Goal: Information Seeking & Learning: Learn about a topic

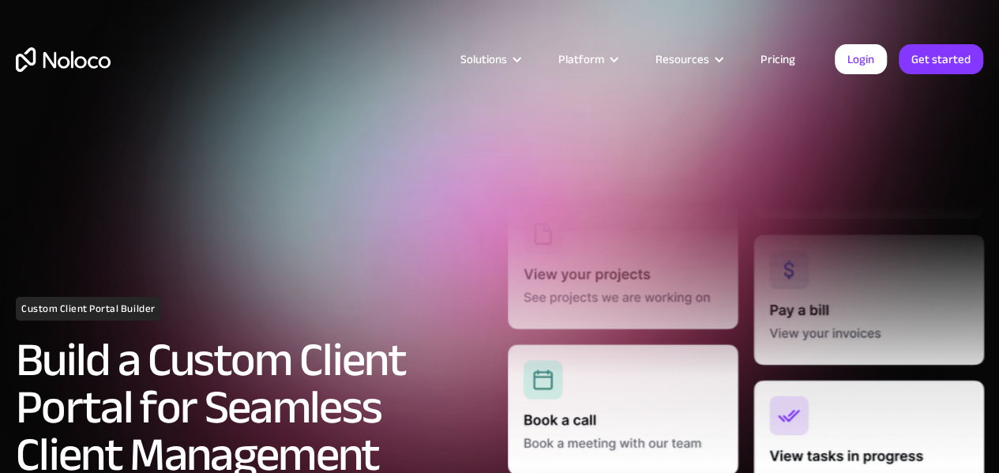
click at [793, 62] on link "Pricing" at bounding box center [778, 59] width 74 height 21
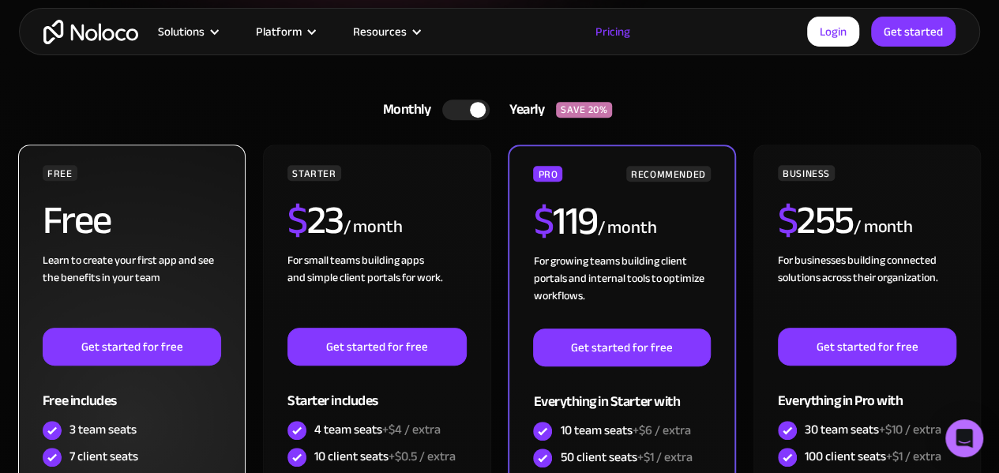
scroll to position [395, 0]
